Goal: Use online tool/utility: Utilize a website feature to perform a specific function

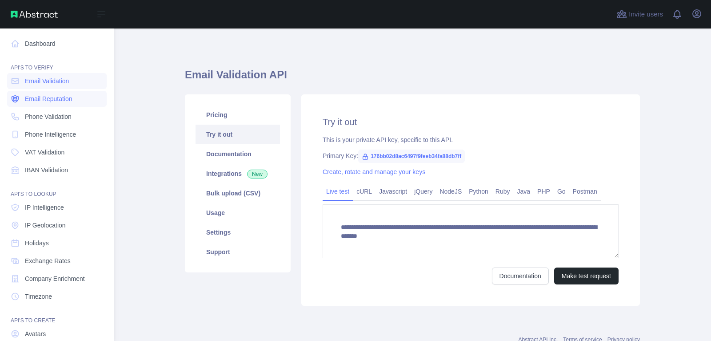
click at [19, 98] on icon at bounding box center [15, 98] width 9 height 9
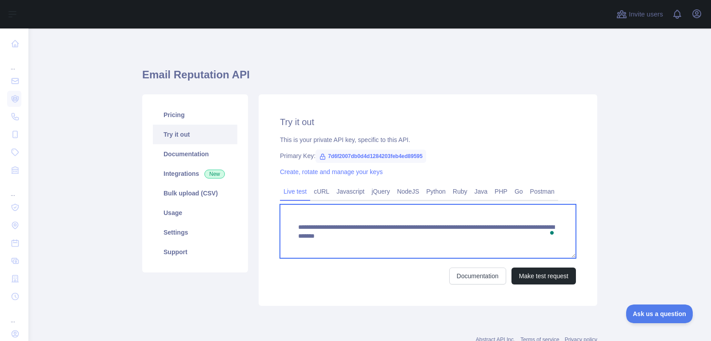
drag, startPoint x: 463, startPoint y: 238, endPoint x: 463, endPoint y: 243, distance: 5.3
click at [463, 243] on textarea "**********" at bounding box center [428, 231] width 296 height 54
paste textarea "To enrich screen reader interactions, please activate Accessibility in Grammarl…"
type textarea "**********"
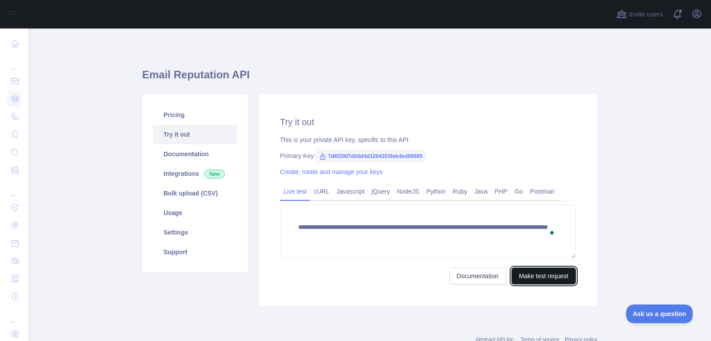
click at [531, 275] on button "Make test request" at bounding box center [544, 275] width 64 height 17
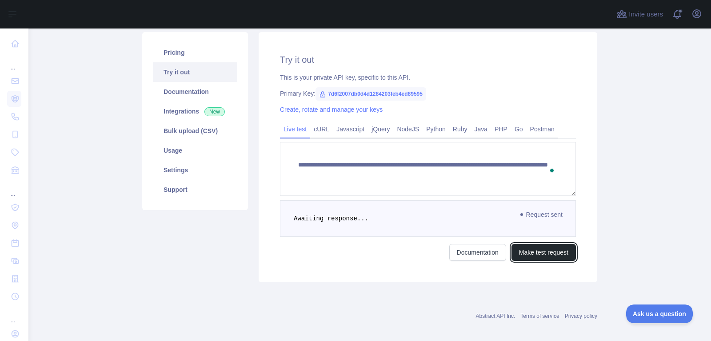
scroll to position [63, 0]
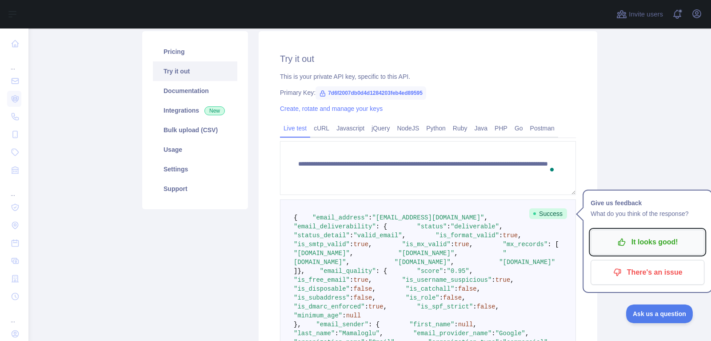
click at [648, 239] on p "It looks good!" at bounding box center [648, 241] width 100 height 15
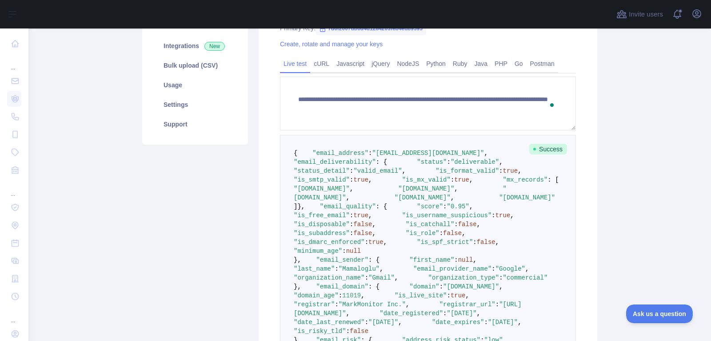
scroll to position [129, 0]
click at [699, 10] on icon "button" at bounding box center [697, 14] width 8 height 8
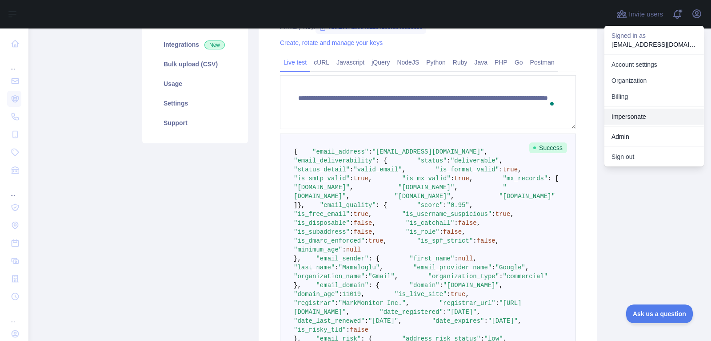
click at [637, 119] on link "Impersonate" at bounding box center [655, 116] width 100 height 16
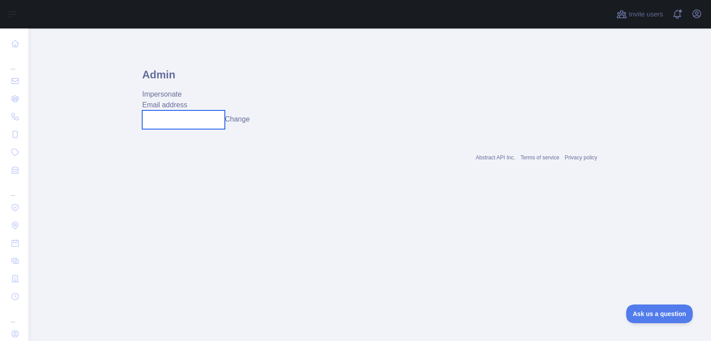
click at [197, 118] on input "text" at bounding box center [183, 119] width 83 height 19
paste input "**********"
type input "**********"
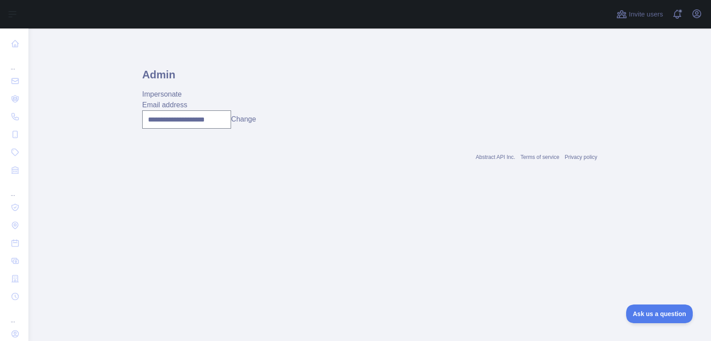
click at [246, 119] on button "Change" at bounding box center [243, 119] width 25 height 11
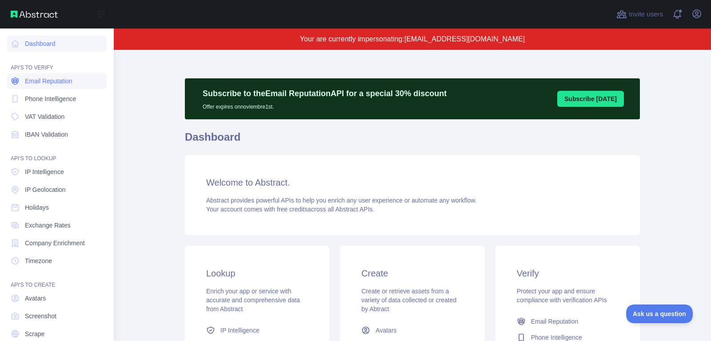
click at [67, 80] on span "Email Reputation" at bounding box center [49, 80] width 48 height 9
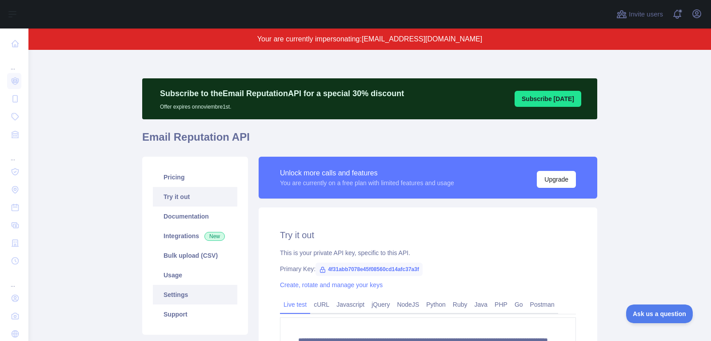
click at [213, 293] on link "Settings" at bounding box center [195, 295] width 84 height 20
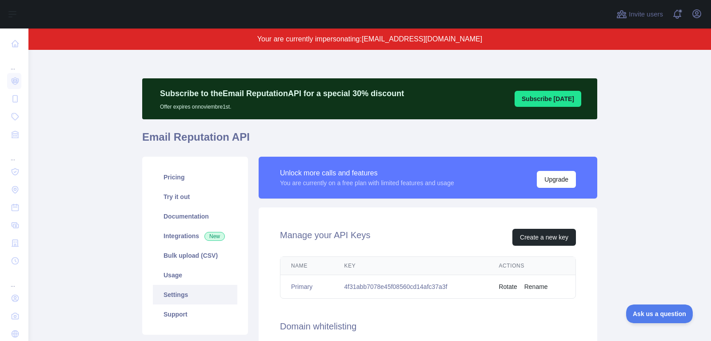
click at [399, 283] on td "4f31abb7078e45f08560cd14afc37a3f" at bounding box center [411, 287] width 155 height 24
copy td "4f31abb7078e45f08560cd14afc37a3f"
click at [703, 11] on button "Open user menu" at bounding box center [697, 14] width 14 height 14
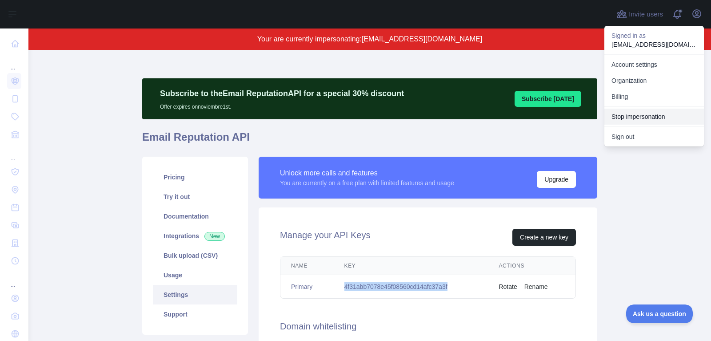
click at [661, 120] on button "Stop impersonation" at bounding box center [655, 116] width 100 height 16
